Goal: Information Seeking & Learning: Check status

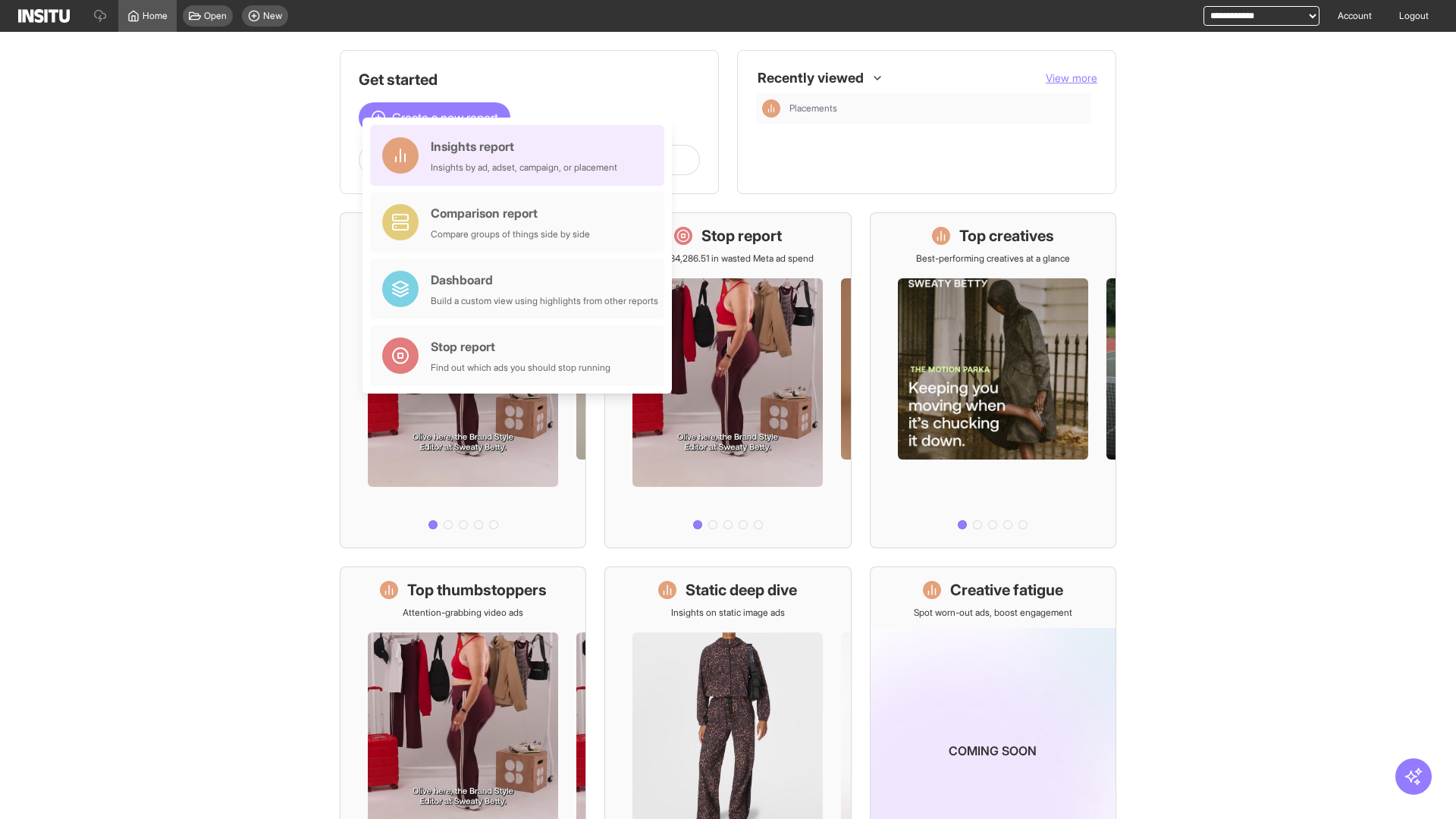
click at [521, 156] on div "Insights report Insights by ad, adset, campaign, or placement" at bounding box center [524, 156] width 187 height 37
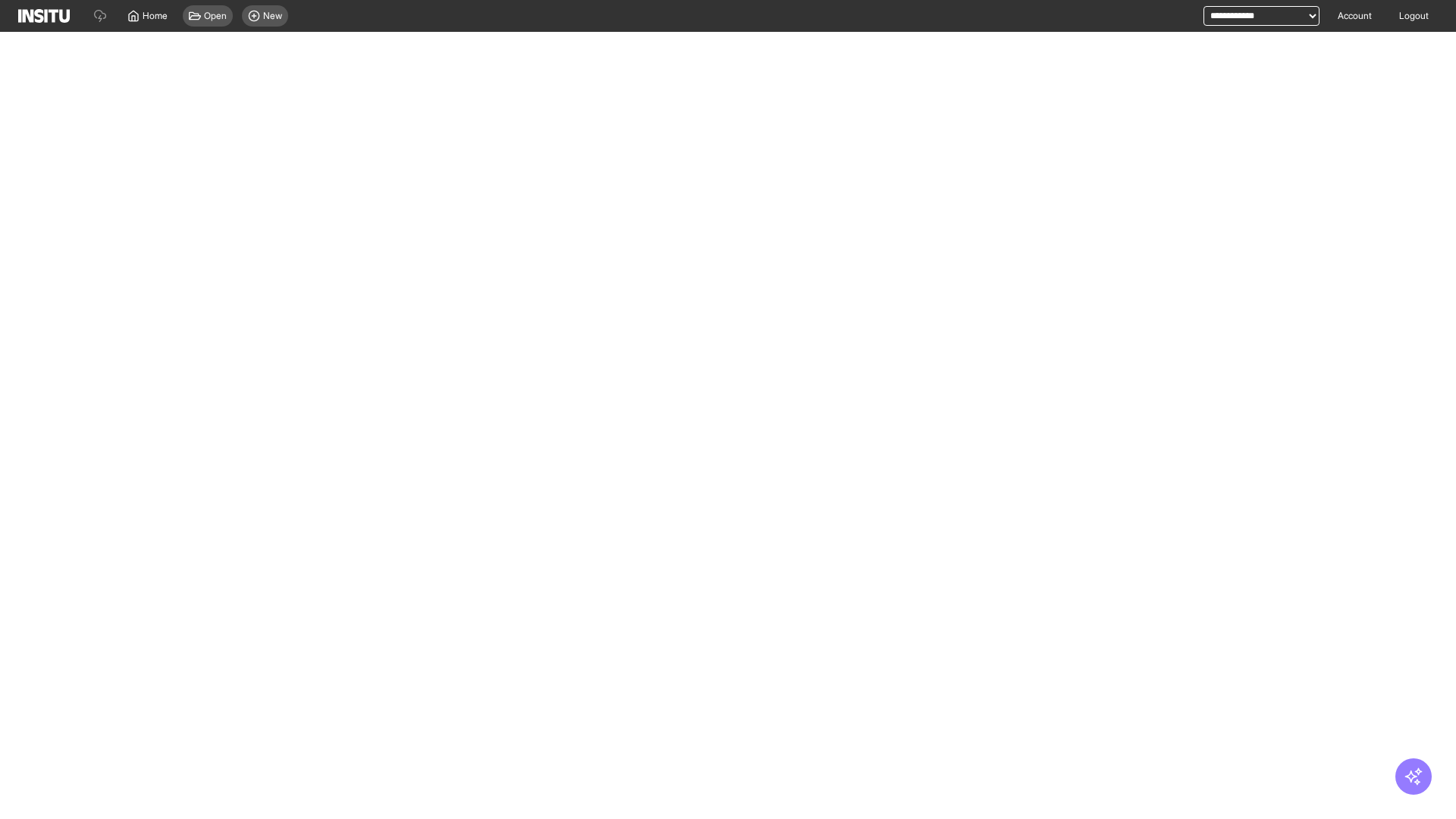
select select "**"
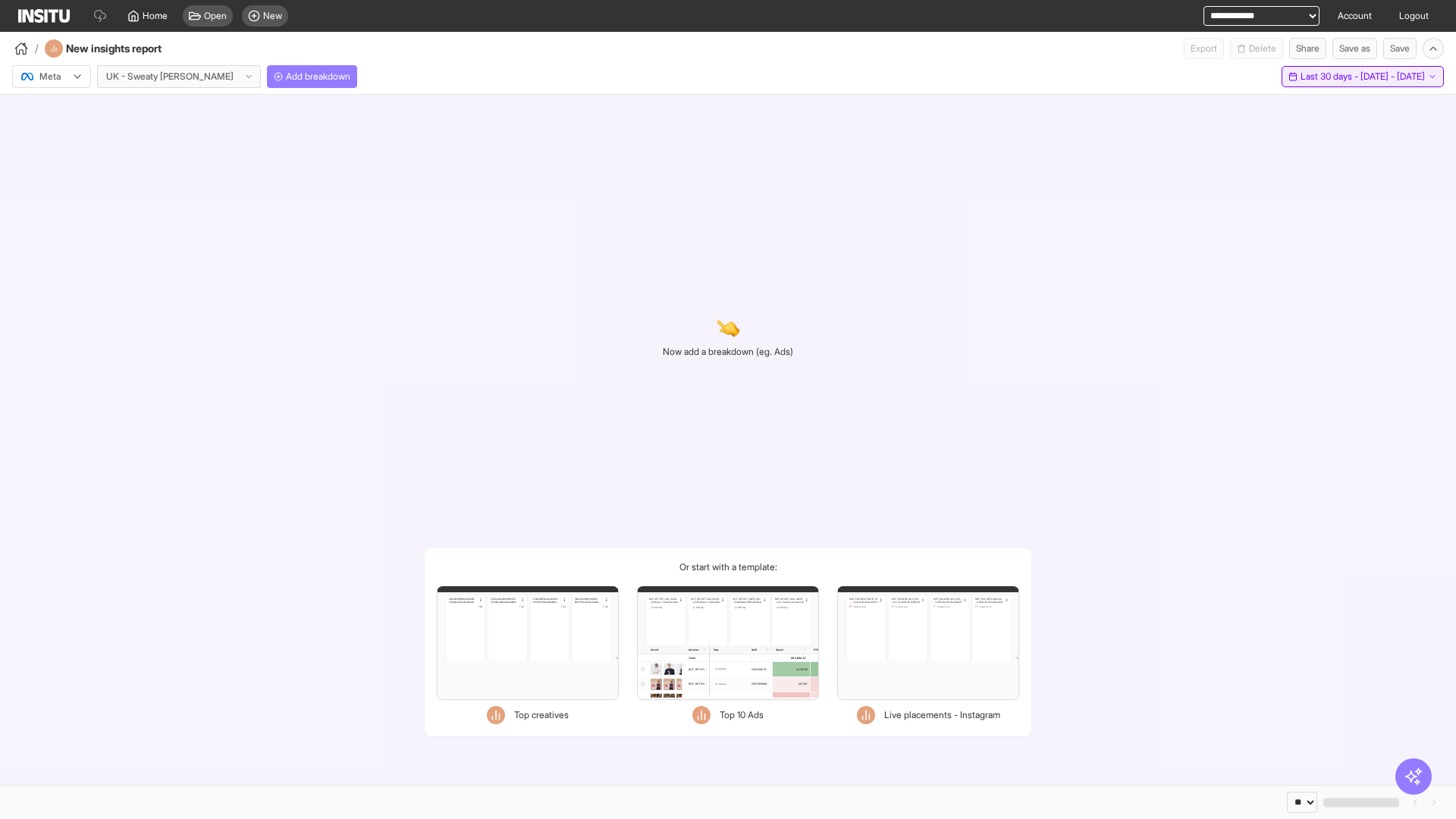
click at [1340, 77] on span "Last 30 days - [DATE] - [DATE]" at bounding box center [1363, 76] width 124 height 12
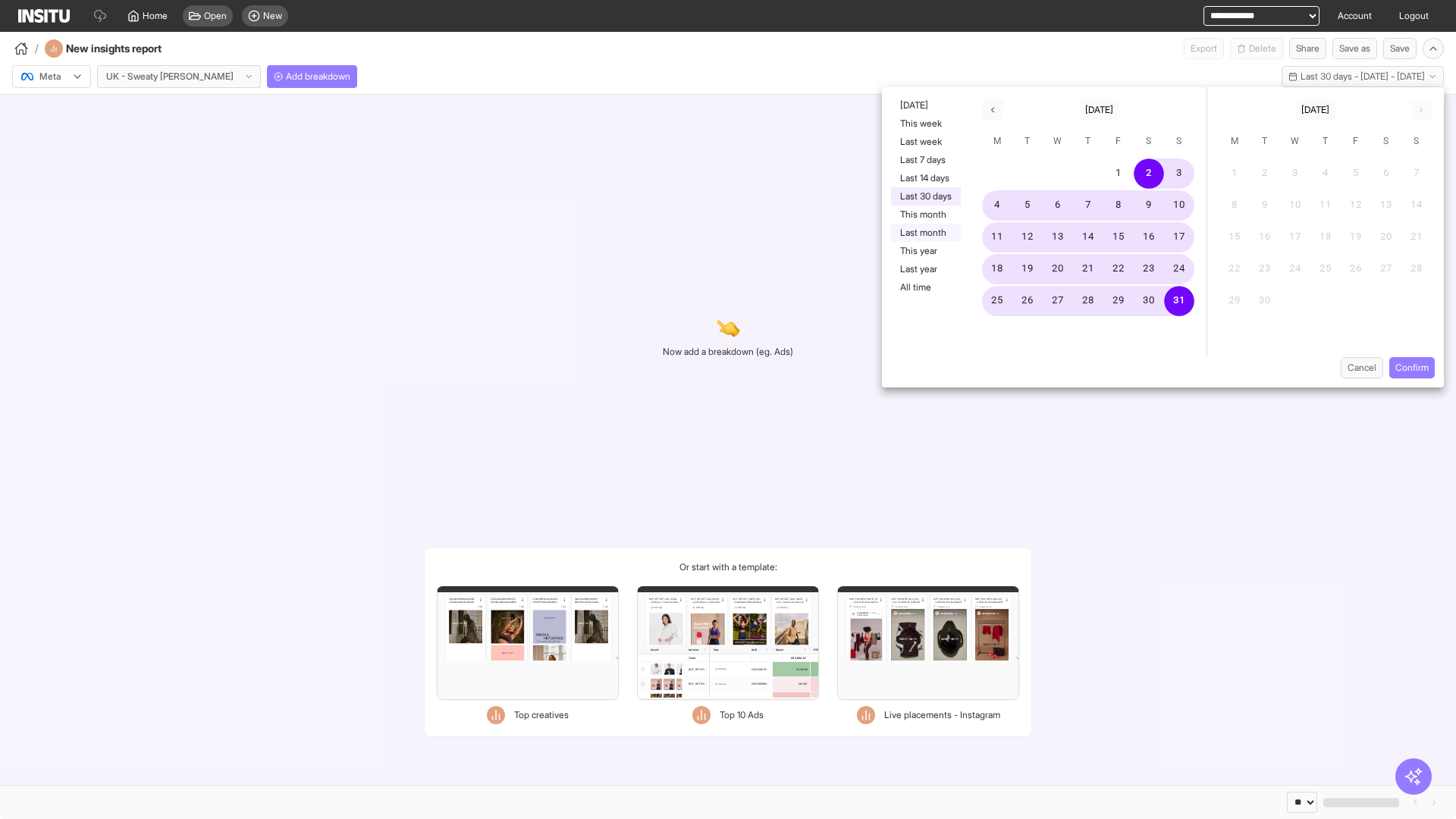
click at [924, 233] on button "Last month" at bounding box center [925, 233] width 69 height 18
